Goal: Ask a question

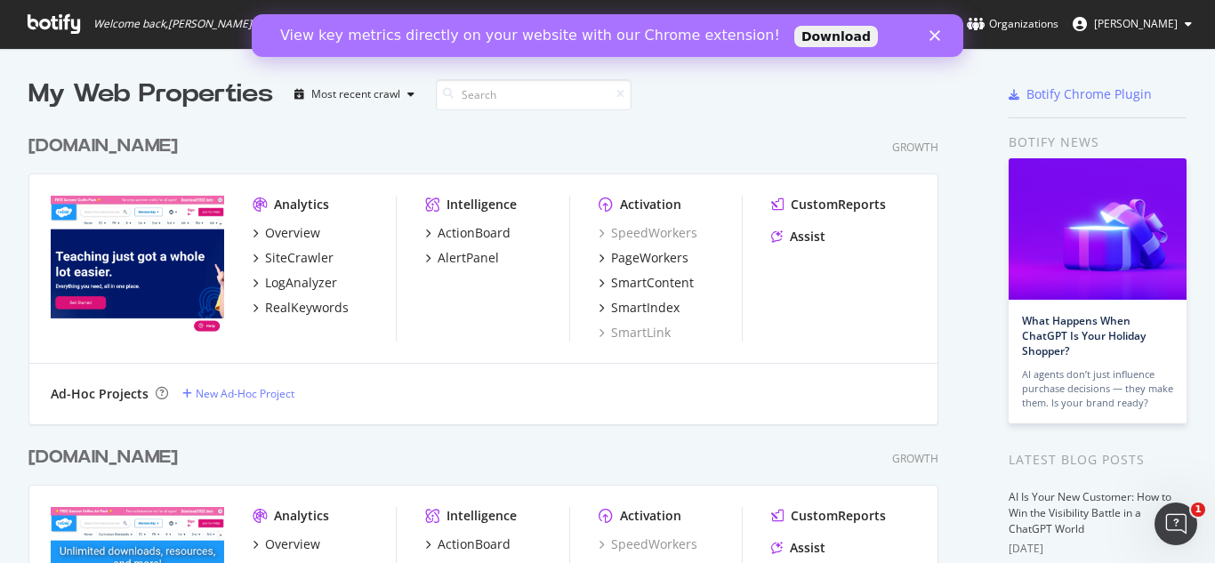
click at [938, 31] on polygon "Close" at bounding box center [935, 35] width 11 height 11
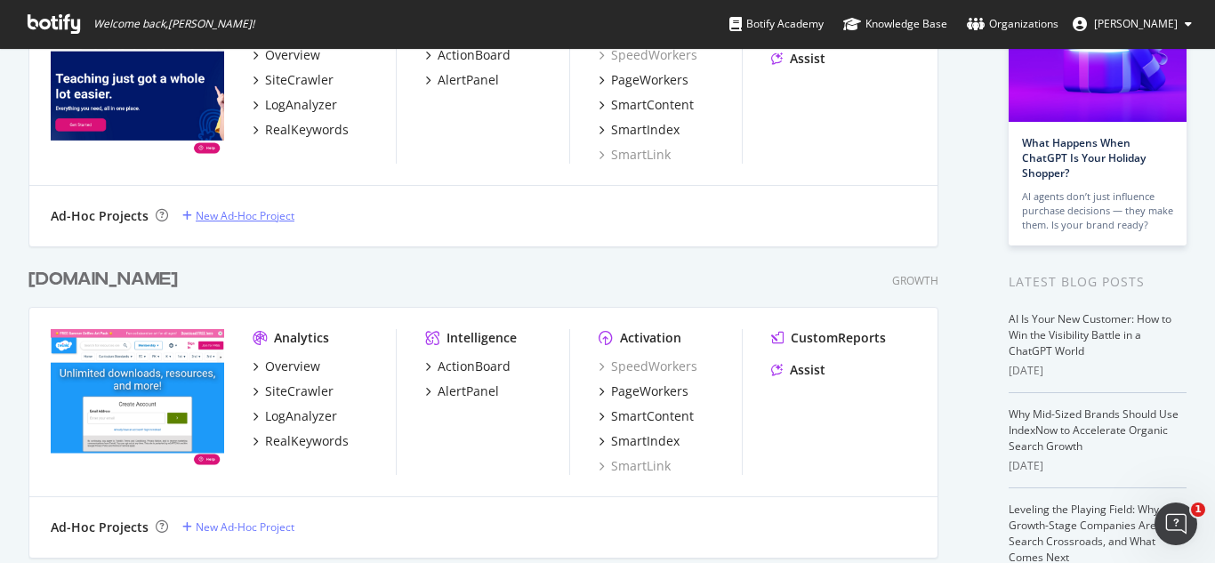
scroll to position [267, 0]
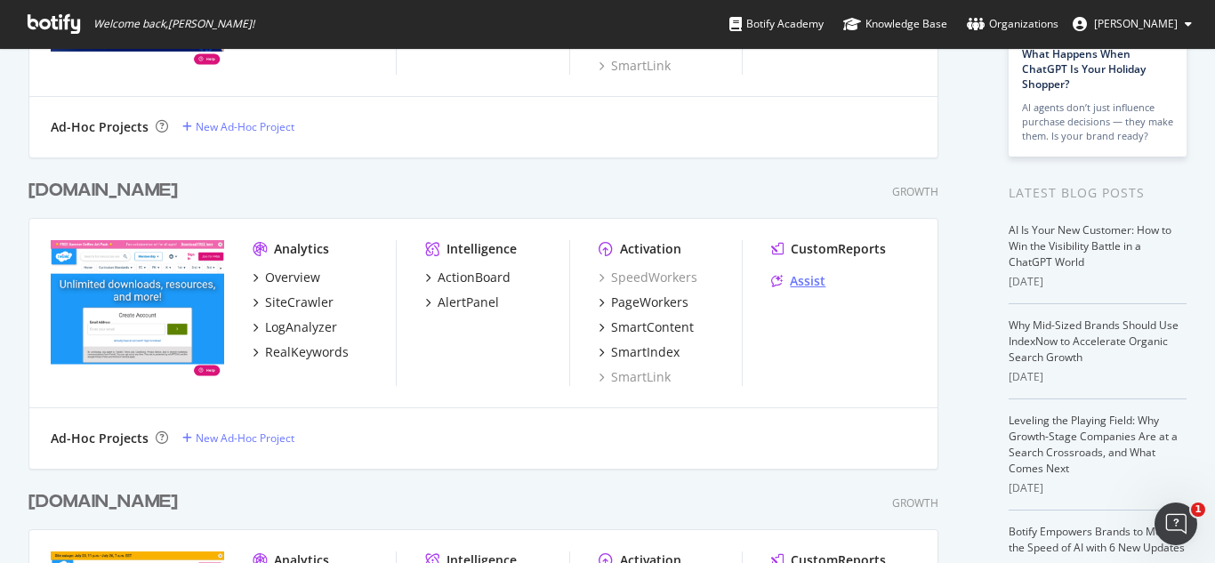
click at [810, 278] on div "Assist" at bounding box center [808, 281] width 36 height 18
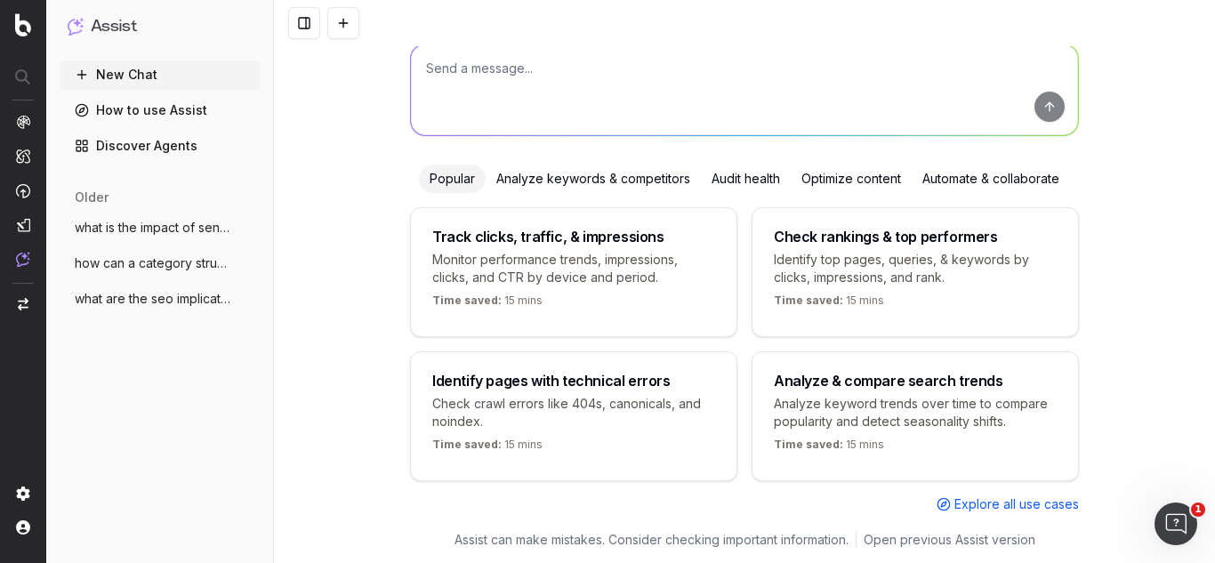
scroll to position [127, 0]
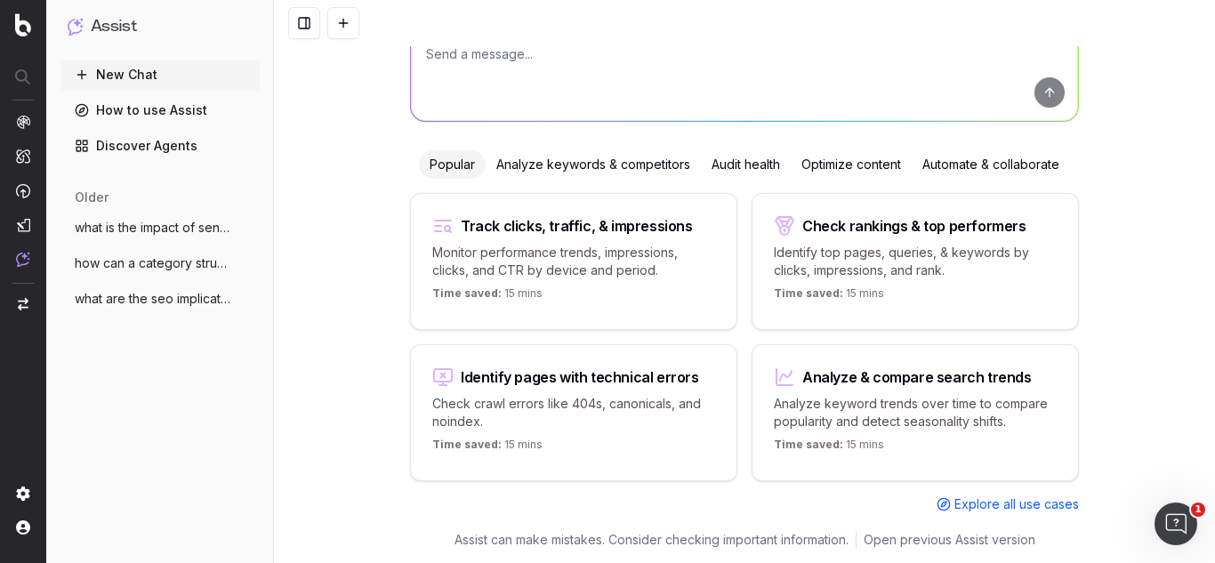
click at [149, 117] on link "How to use Assist" at bounding box center [159, 110] width 199 height 28
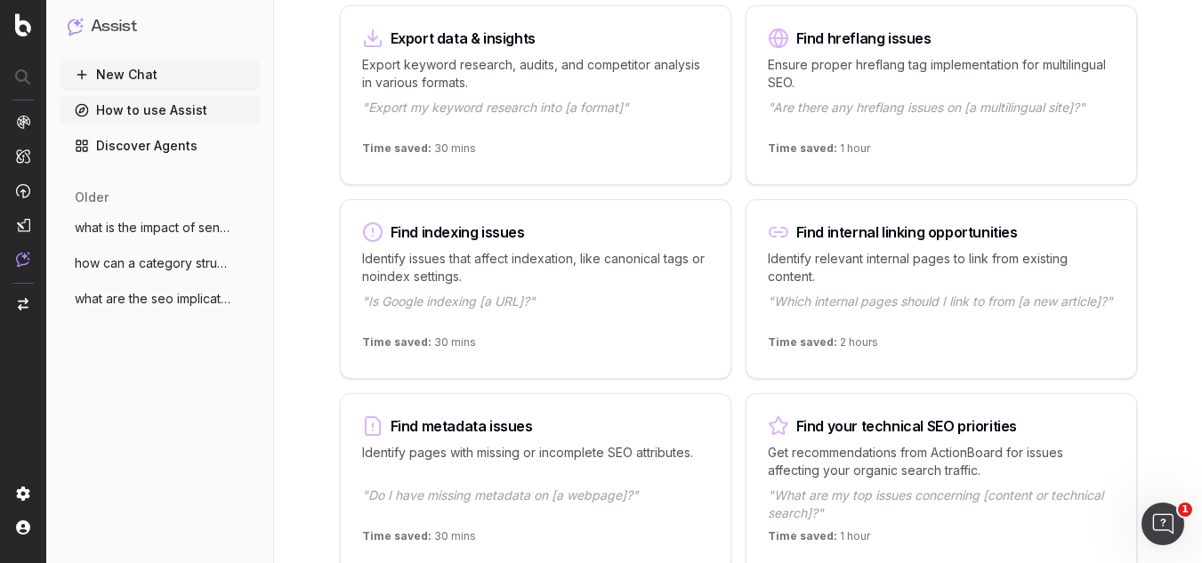
scroll to position [1067, 0]
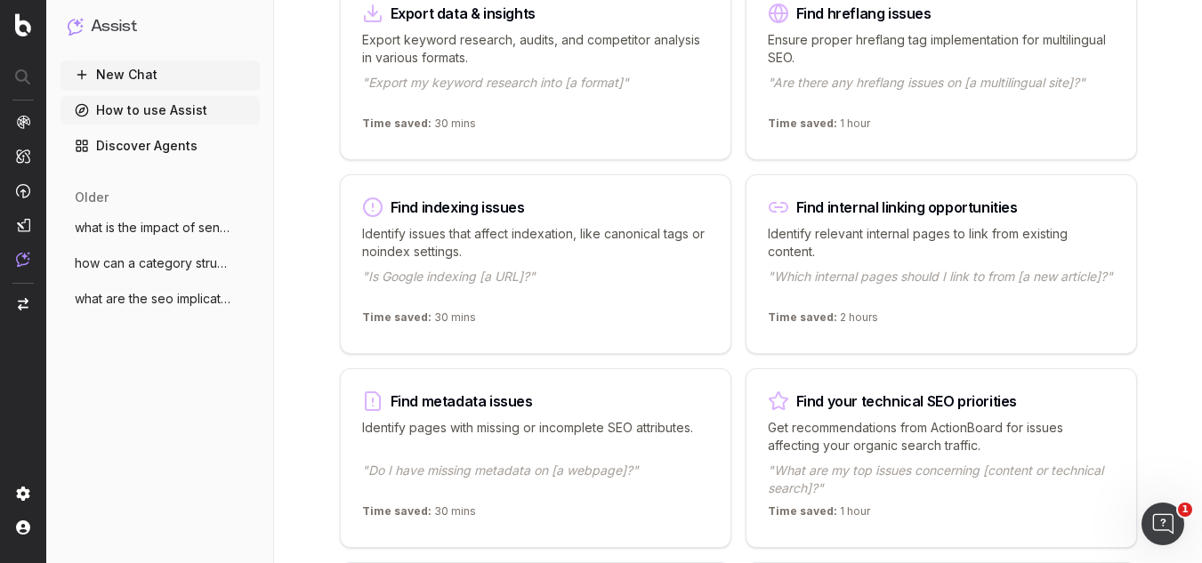
click at [523, 191] on div "Find indexing issues Identify issues that affect indexation, like canonical tag…" at bounding box center [535, 264] width 391 height 180
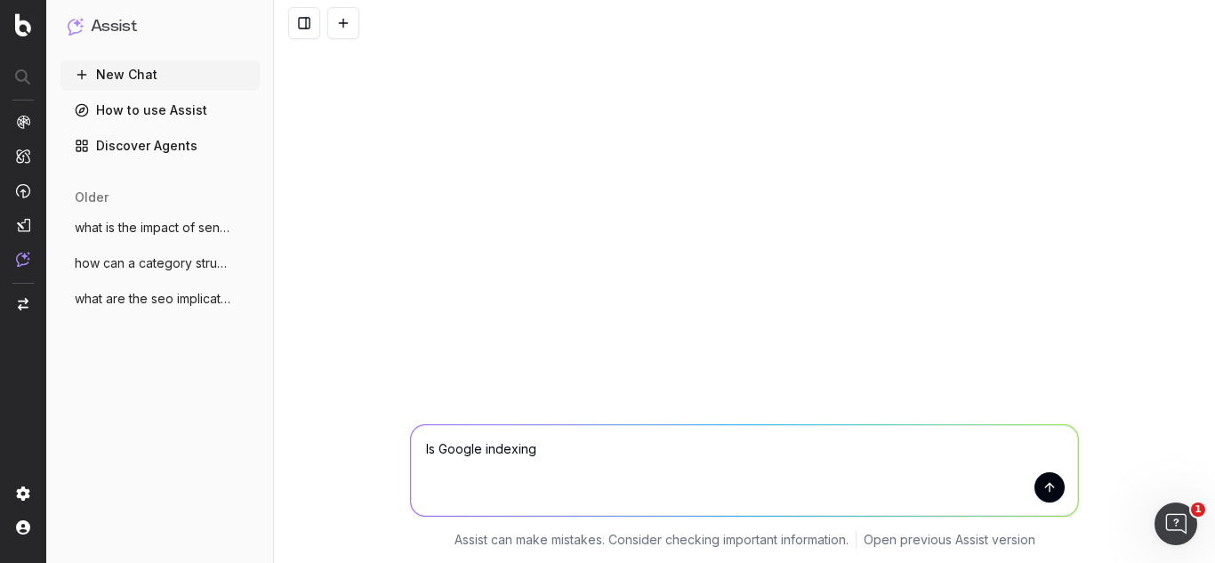
type textarea "Is Google indexing [URL][DOMAIN_NAME]"
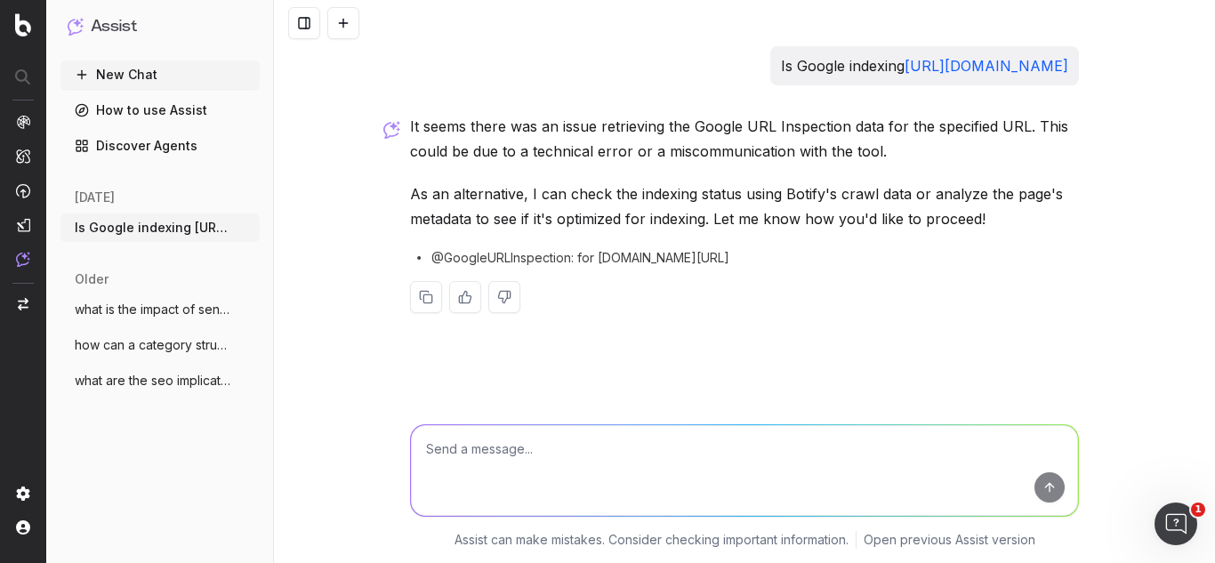
click at [179, 72] on button "New Chat" at bounding box center [159, 74] width 199 height 28
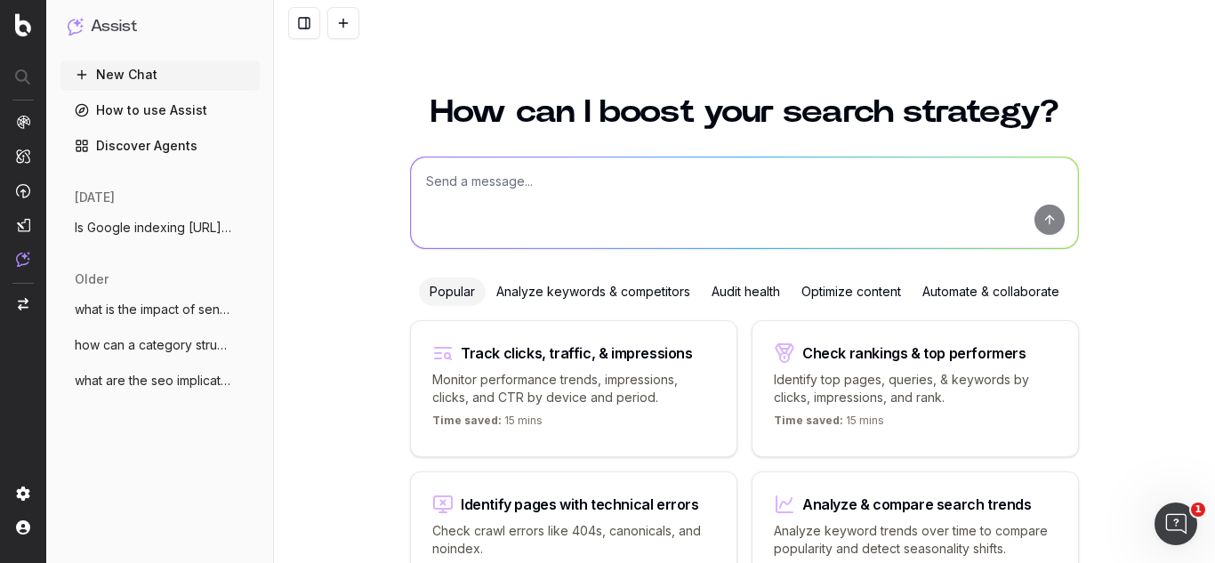
scroll to position [127, 0]
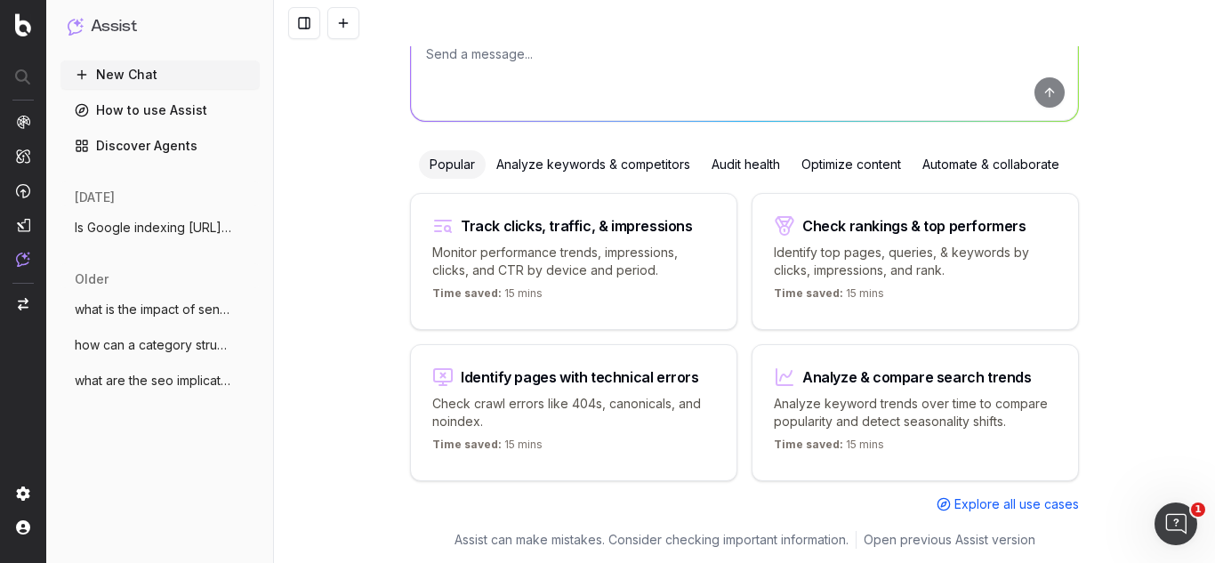
click at [469, 58] on textarea at bounding box center [744, 75] width 667 height 91
type textarea "why is changing the text of a link in the top navigation bad for seo"
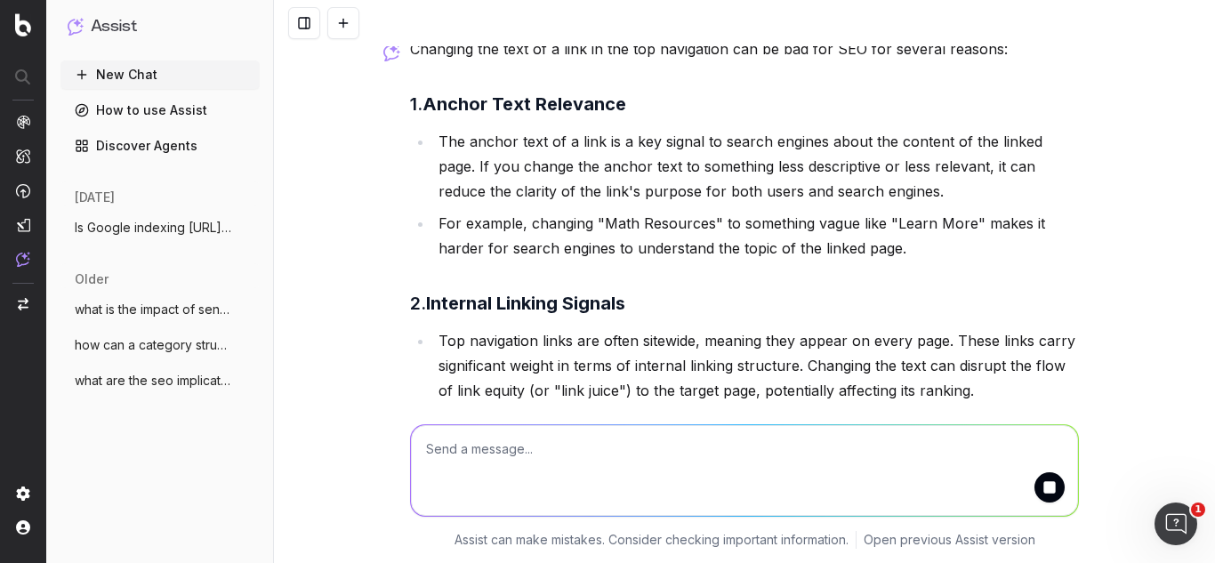
scroll to position [166, 0]
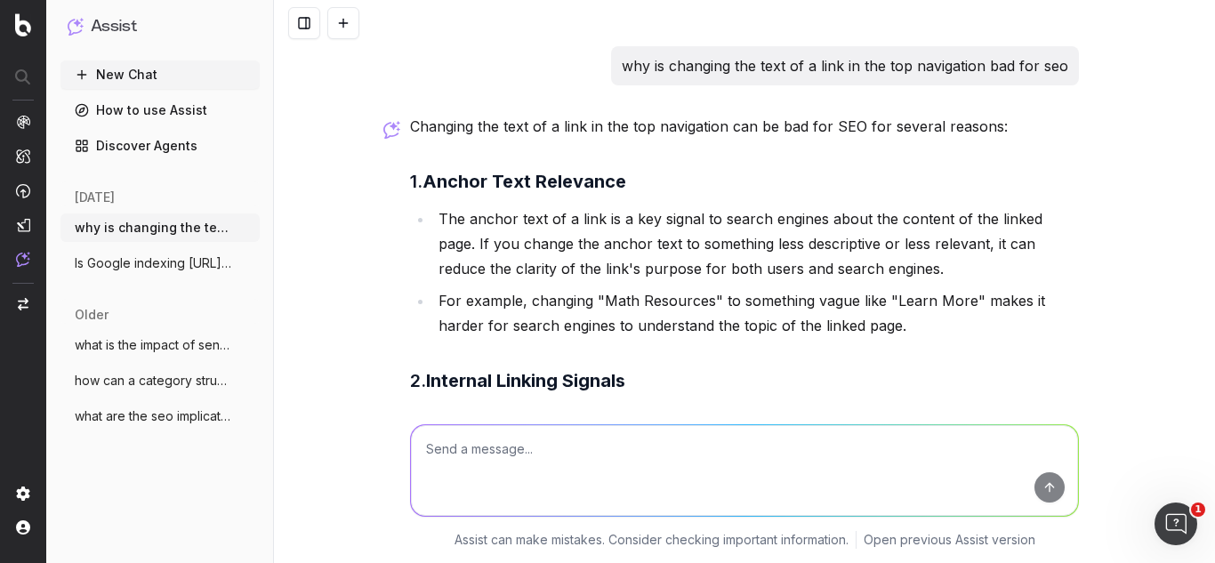
click at [1008, 66] on p "why is changing the text of a link in the top navigation bad for seo" at bounding box center [845, 65] width 447 height 25
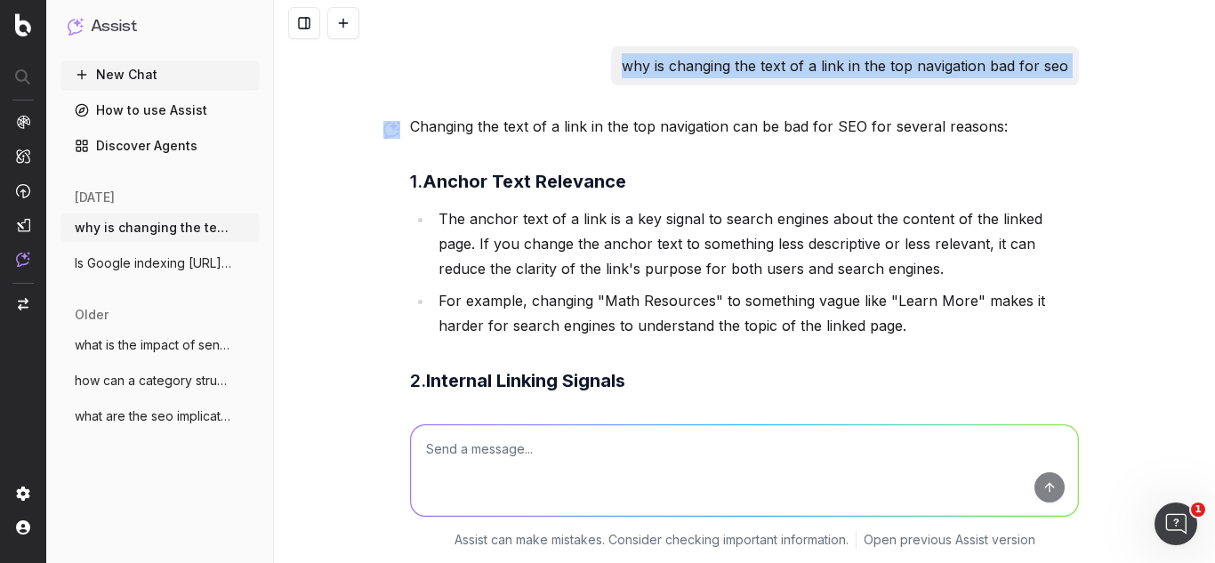
click at [1008, 66] on p "why is changing the text of a link in the top navigation bad for seo" at bounding box center [845, 65] width 447 height 25
copy p "why is changing the text of a link in the top navigation bad for seo"
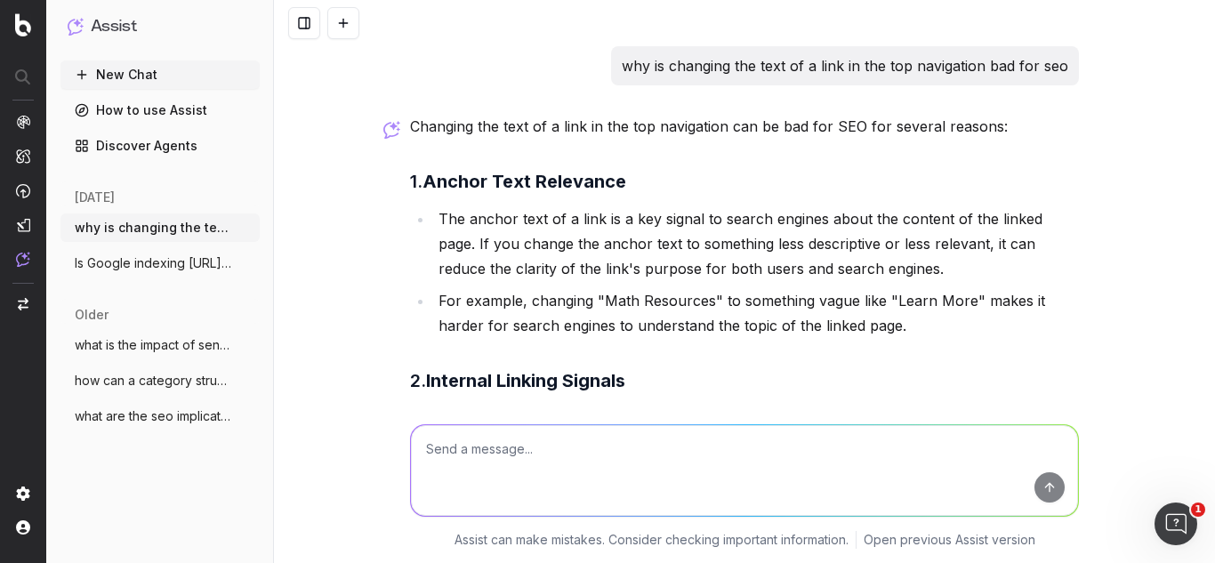
click at [463, 443] on textarea at bounding box center [744, 470] width 667 height 91
paste textarea "why is changing the text of a link in the top navigation bad for seo"
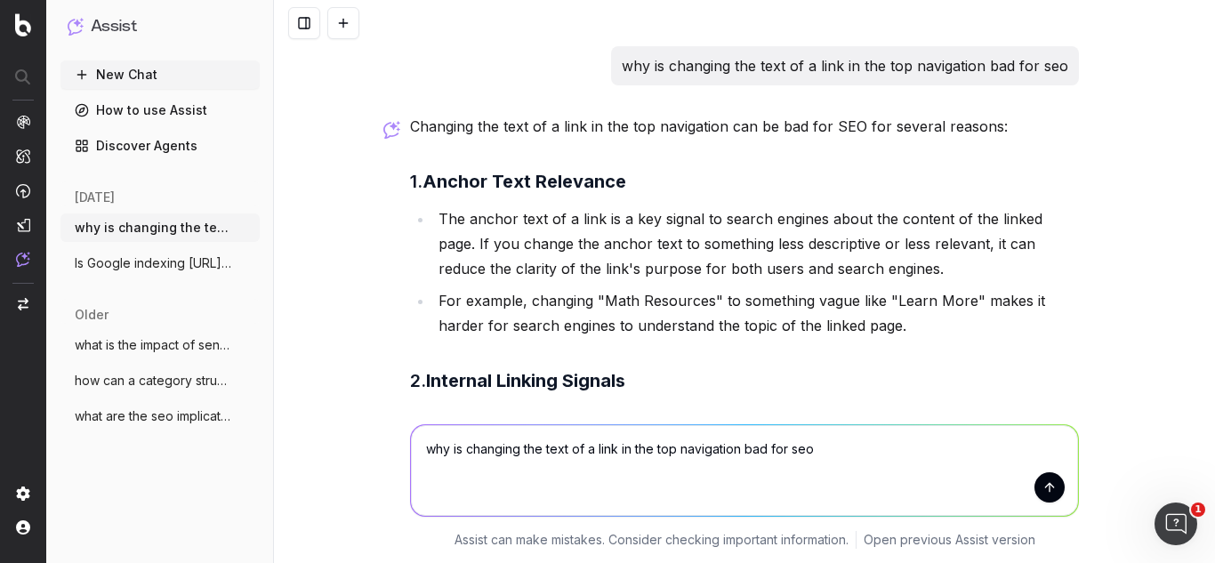
click at [797, 452] on textarea "why is changing the text of a link in the top navigation bad for seo" at bounding box center [744, 470] width 667 height 91
type textarea "why is changing the text of a link in the top navigation bad for organic traffi…"
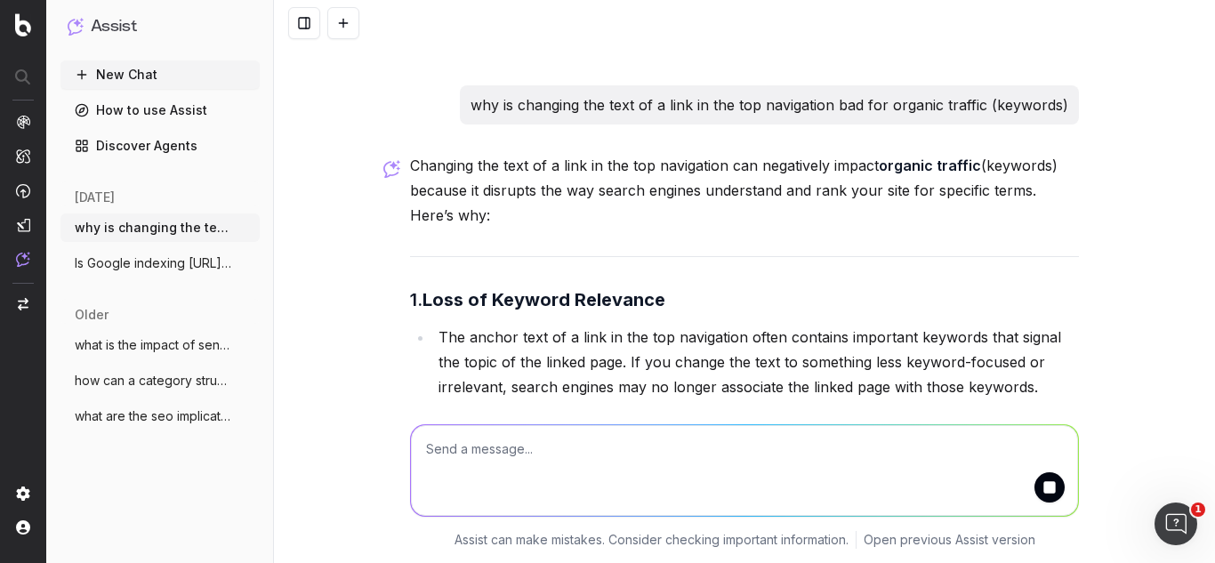
scroll to position [1453, 0]
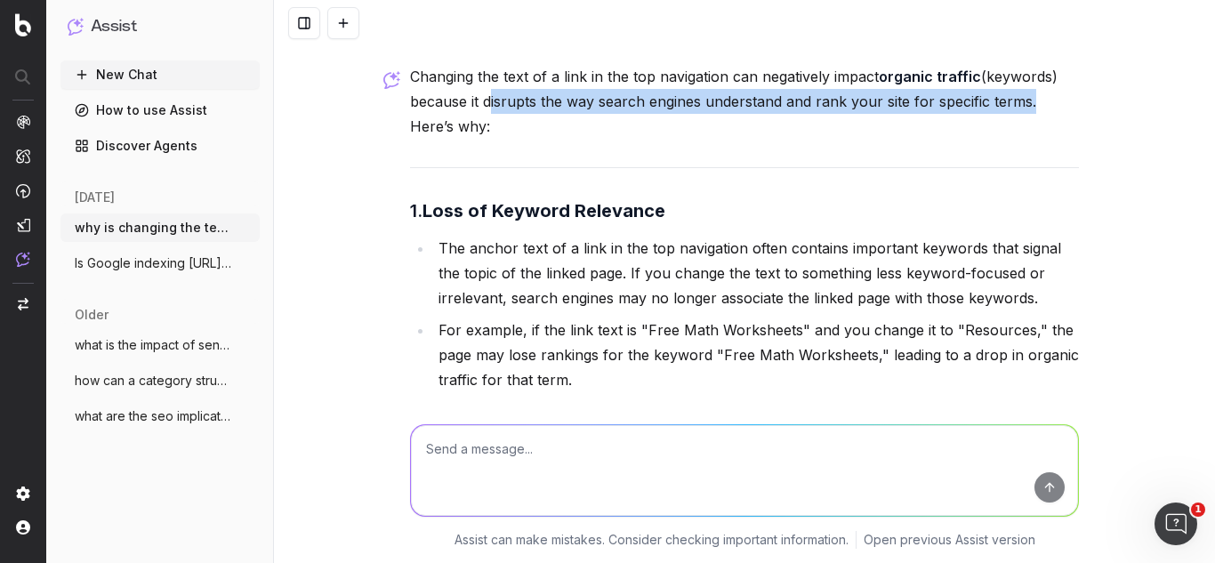
drag, startPoint x: 478, startPoint y: 106, endPoint x: 1021, endPoint y: 100, distance: 543.5
click at [1021, 100] on p "Changing the text of a link in the top navigation can negatively impact organic…" at bounding box center [744, 101] width 669 height 75
copy p "disrupts the way search engines understand and rank your site for specific terms"
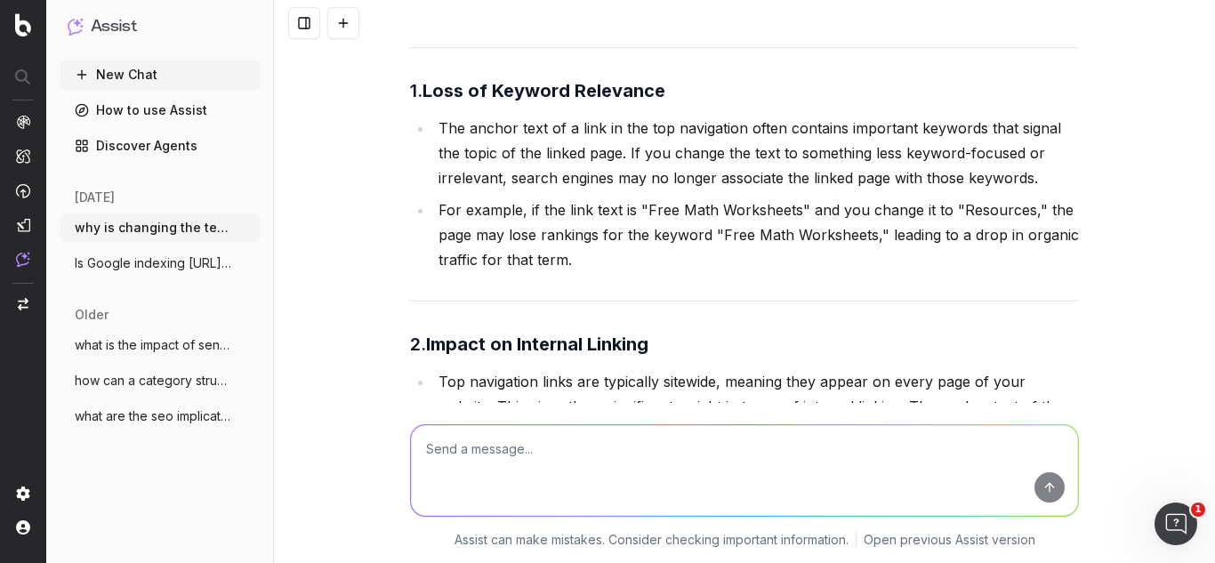
scroll to position [1542, 0]
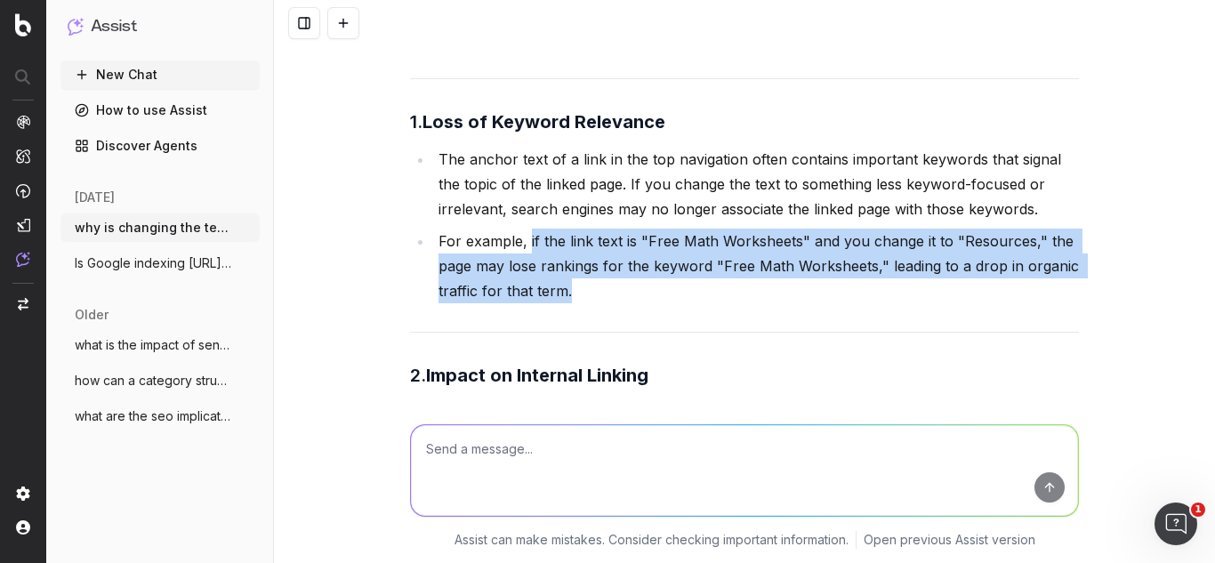
drag, startPoint x: 521, startPoint y: 246, endPoint x: 562, endPoint y: 294, distance: 63.8
click at [562, 294] on li "For example, if the link text is "Free Math Worksheets" and you change it to "R…" at bounding box center [756, 266] width 646 height 75
copy li "if the link text is "Free Math Worksheets" and you change it to "Resources," th…"
